Goal: Obtain resource: Obtain resource

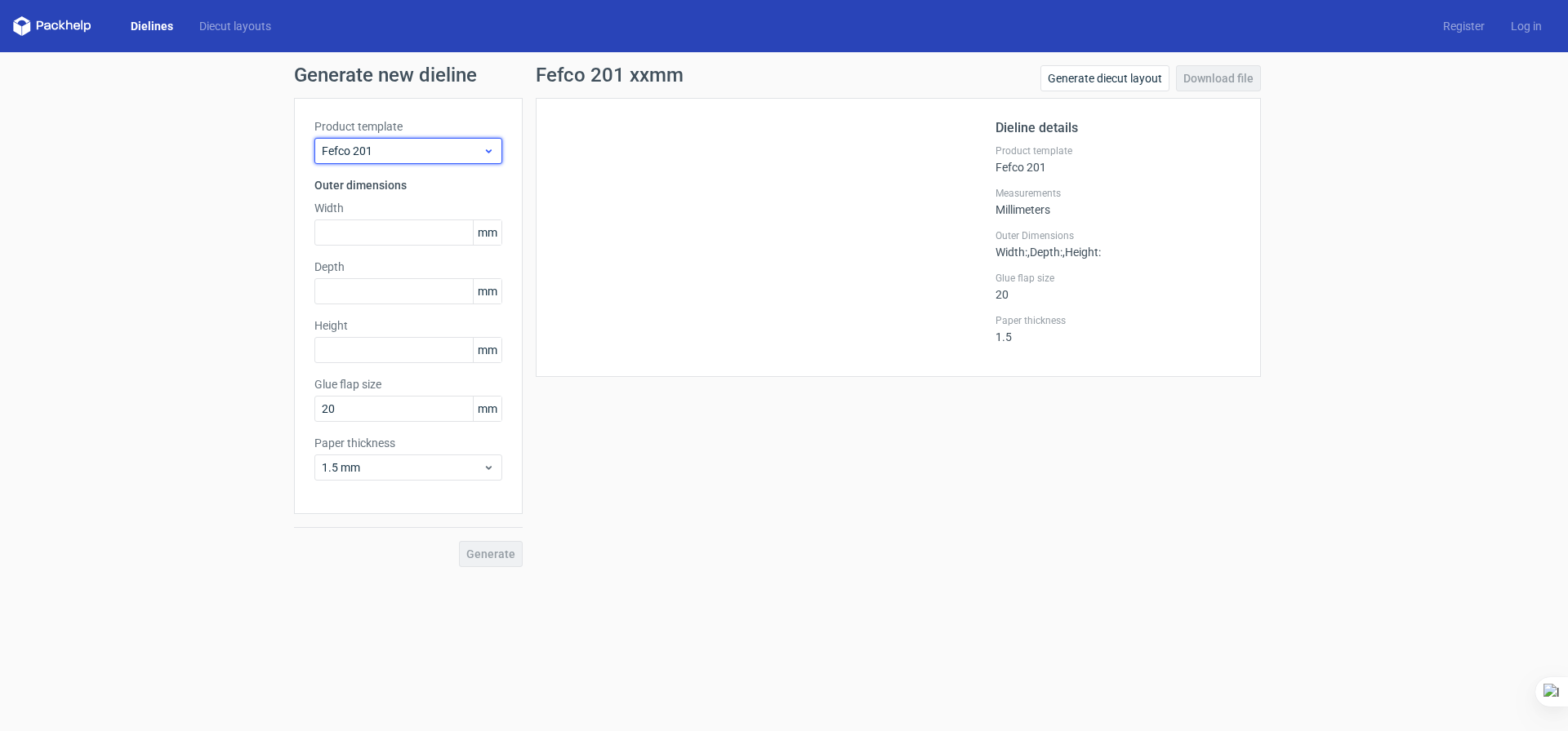
click at [435, 151] on span "Fefco 201" at bounding box center [402, 151] width 161 height 17
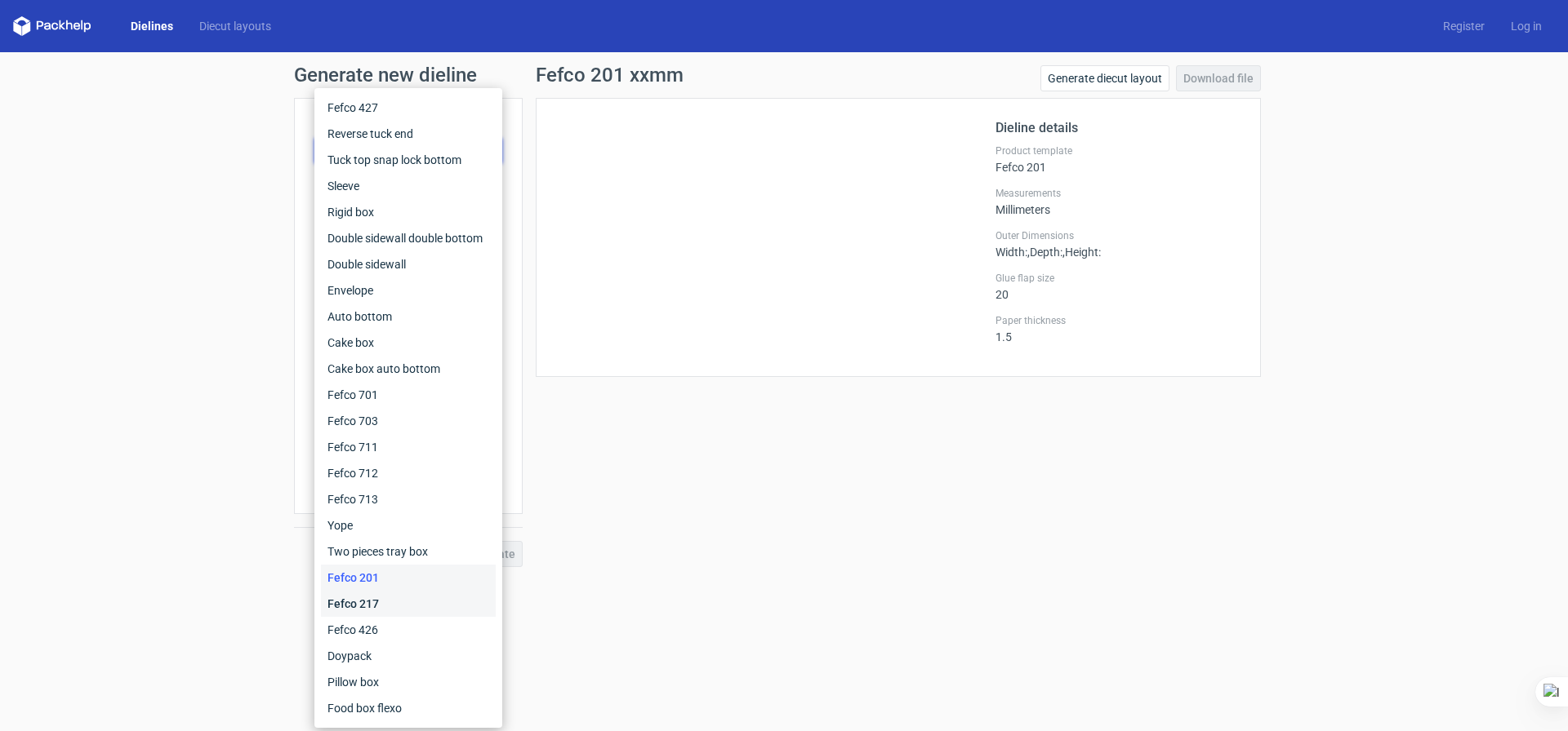
click at [393, 614] on div "Fefco 217" at bounding box center [407, 603] width 175 height 26
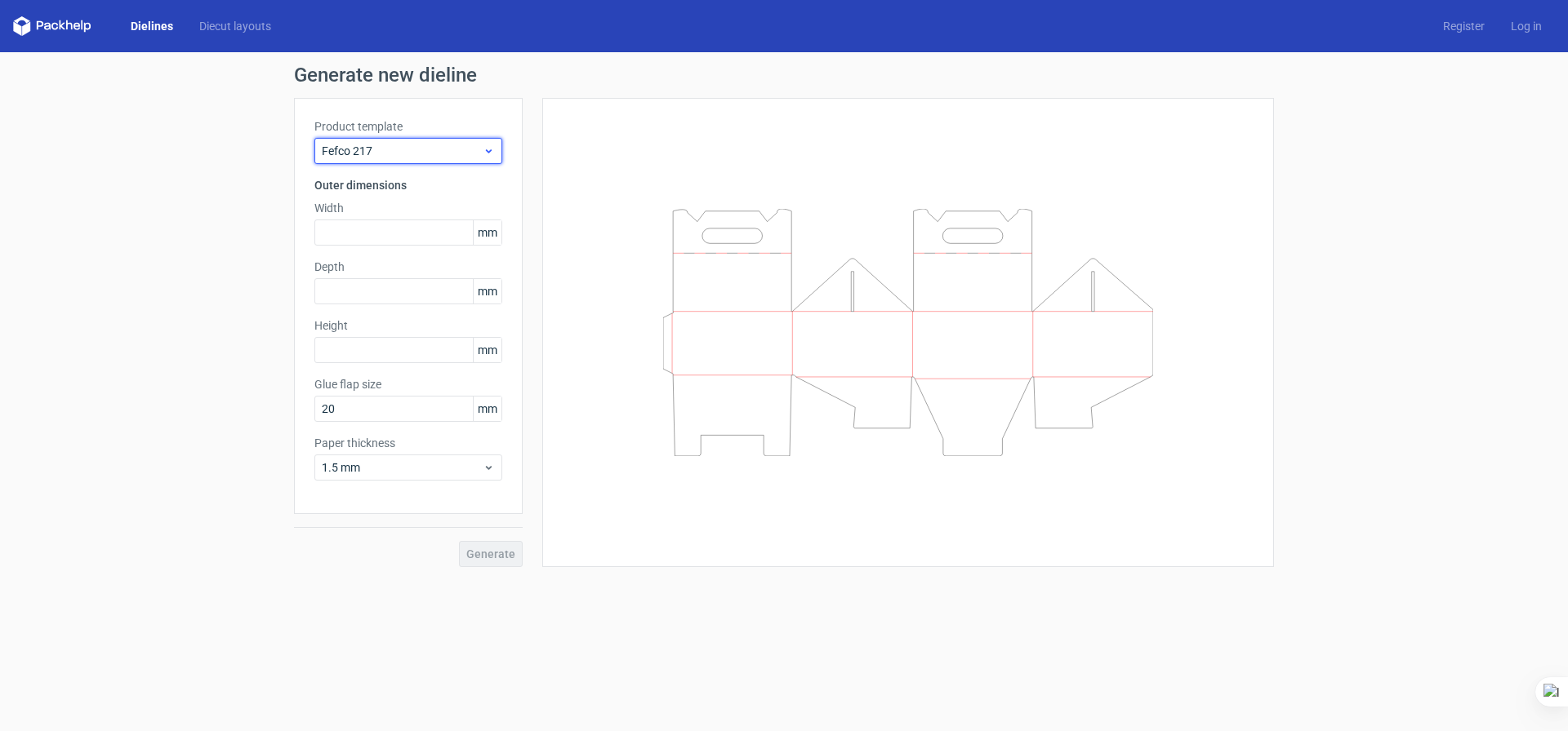
click at [396, 153] on span "Fefco 217" at bounding box center [402, 151] width 161 height 17
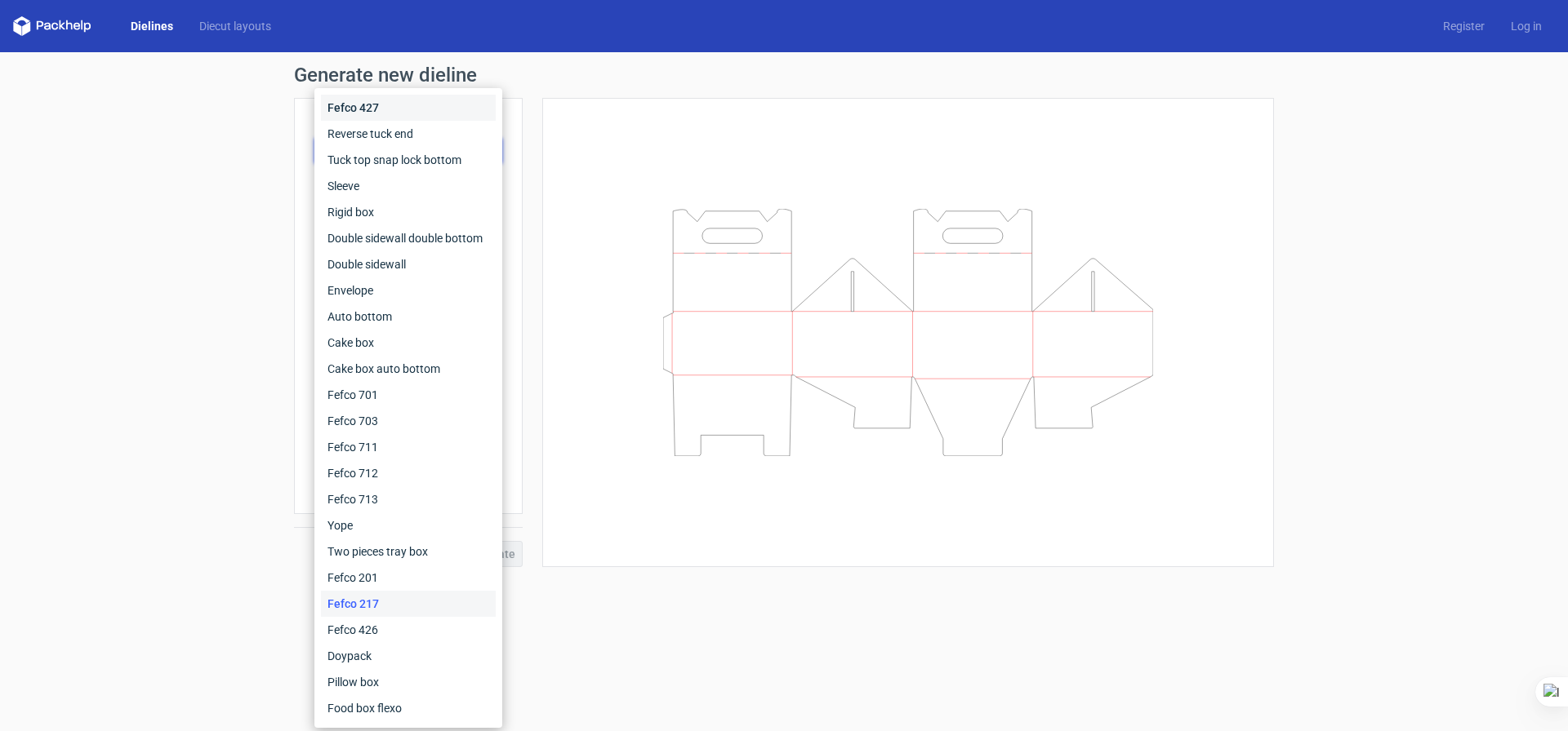
click at [395, 108] on div "Fefco 427" at bounding box center [407, 107] width 175 height 26
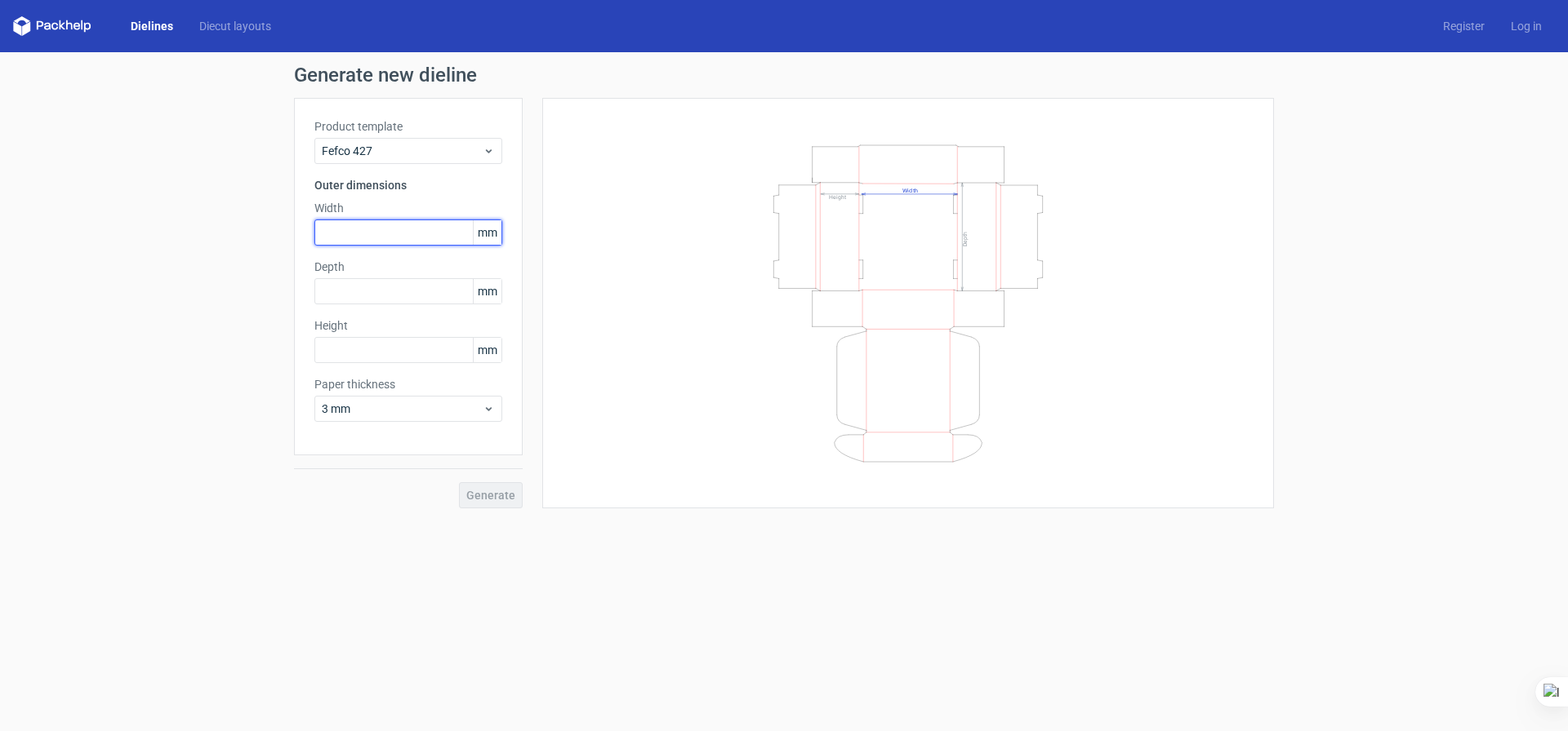
click at [429, 232] on input "text" at bounding box center [408, 232] width 188 height 26
type input "154"
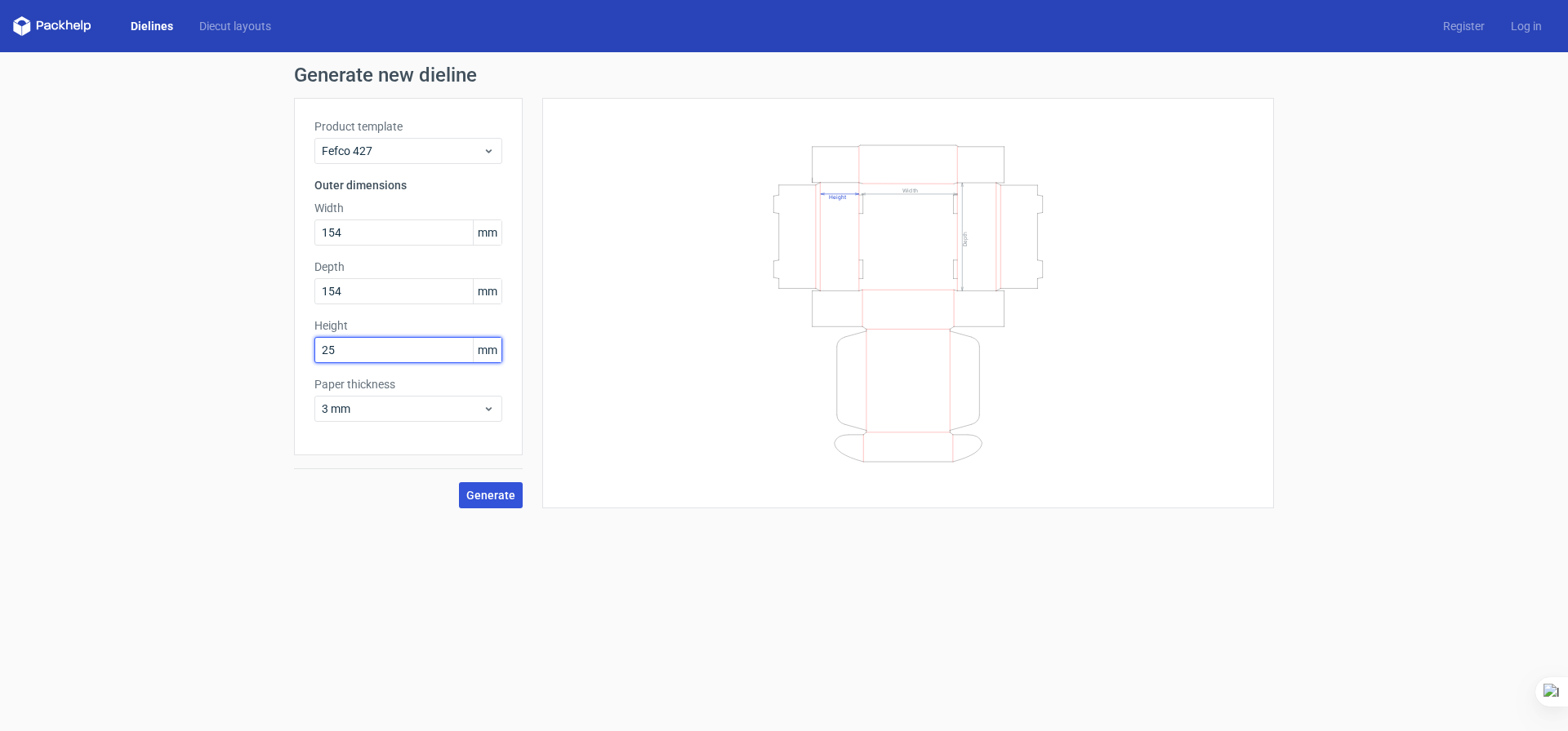
type input "25"
click at [490, 499] on span "Generate" at bounding box center [491, 496] width 49 height 12
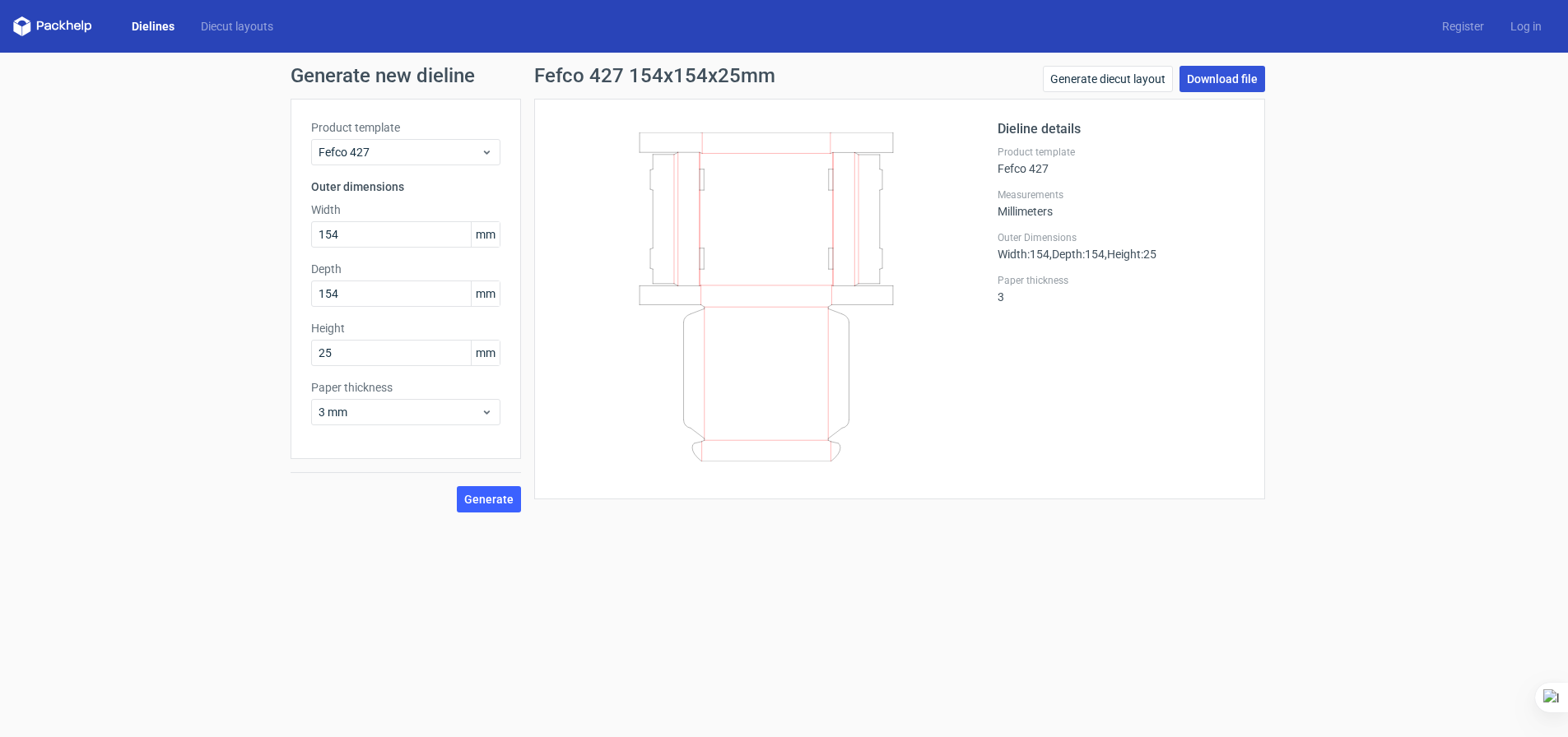
click at [1232, 76] on link "Download file" at bounding box center [1223, 78] width 86 height 26
click at [1222, 73] on link "Download file" at bounding box center [1223, 78] width 86 height 26
